Goal: Use online tool/utility

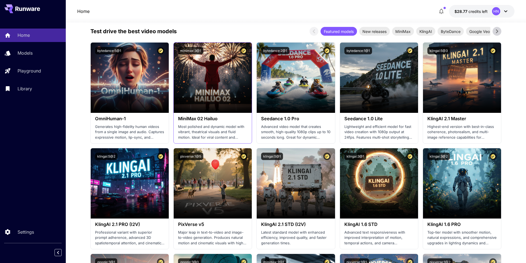
scroll to position [136, 0]
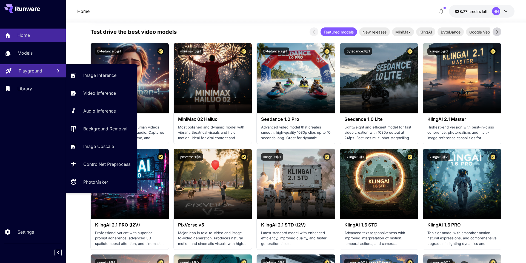
click at [19, 69] on p "Playground" at bounding box center [31, 70] width 24 height 7
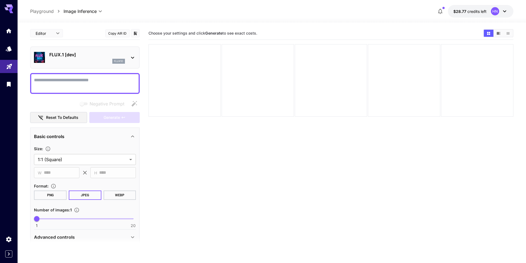
click at [86, 60] on div "flux1d" at bounding box center [87, 61] width 76 height 5
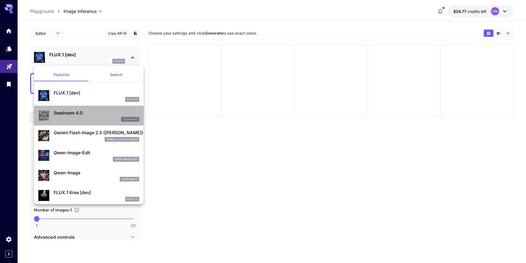
click at [100, 110] on p "Seedream 4.0" at bounding box center [97, 112] width 86 height 7
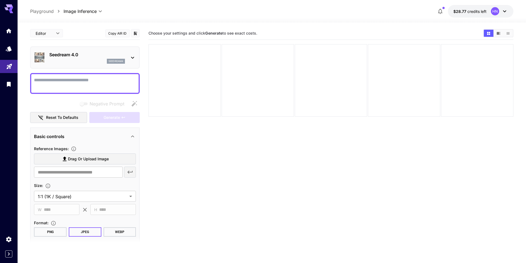
click at [80, 51] on p "Seedream 4.0" at bounding box center [87, 54] width 76 height 7
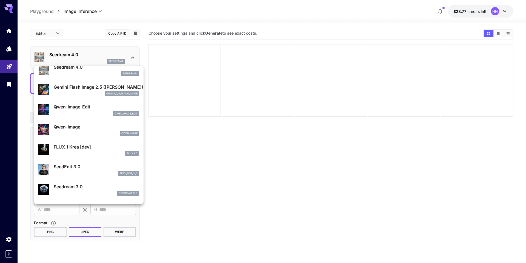
scroll to position [66, 0]
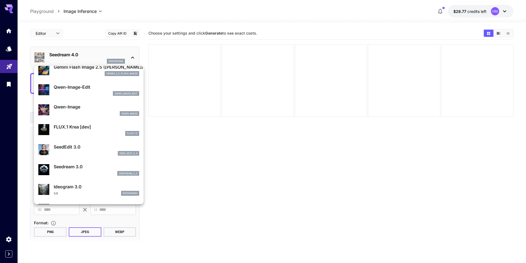
click at [77, 171] on div "seedream_3_0" at bounding box center [97, 173] width 86 height 5
type input "**********"
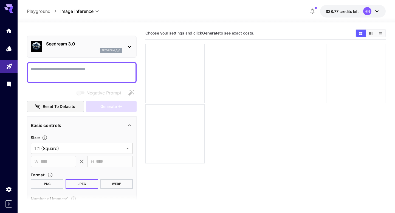
scroll to position [11, 0]
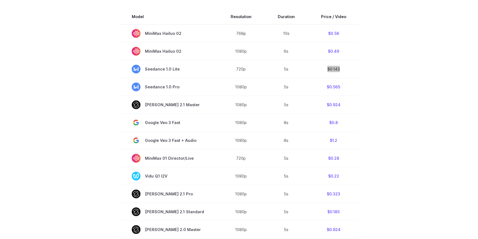
scroll to position [175, 0]
